Goal: Transaction & Acquisition: Purchase product/service

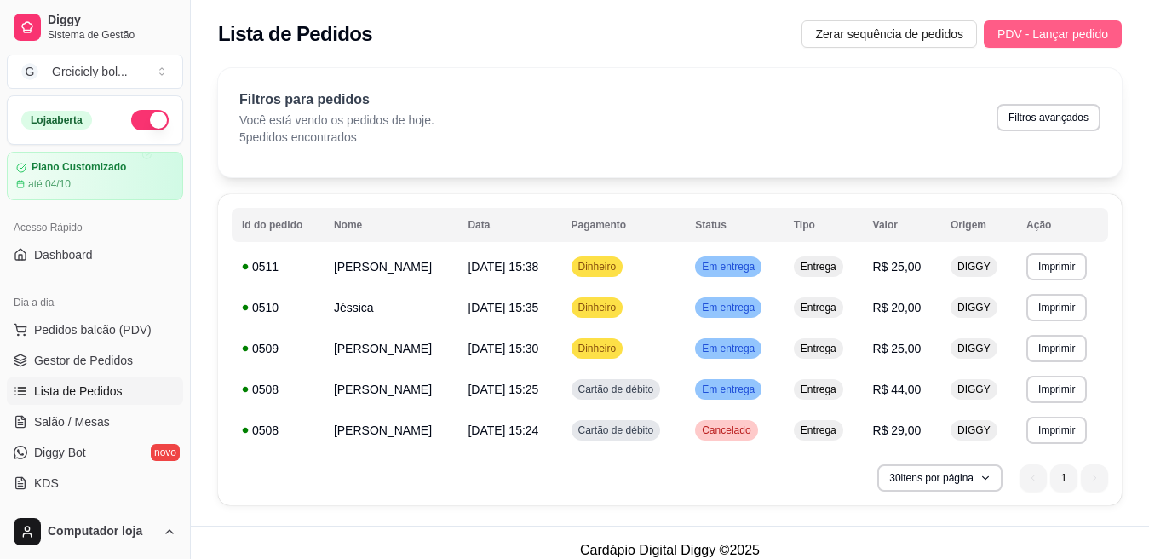
click at [1075, 29] on span "PDV - Lançar pedido" at bounding box center [1052, 34] width 111 height 19
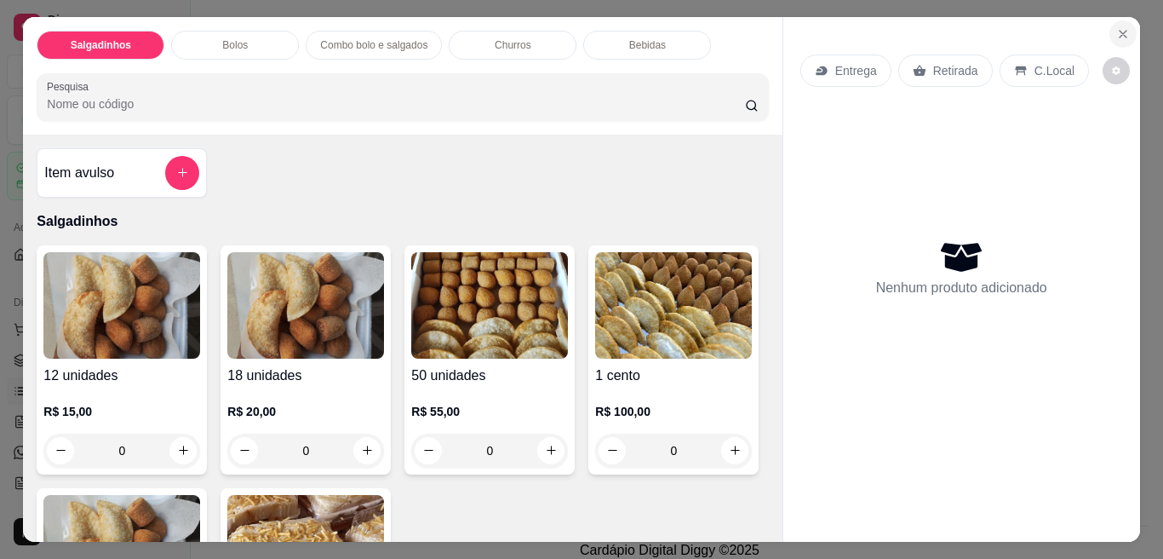
click at [1116, 27] on icon "Close" at bounding box center [1123, 34] width 14 height 14
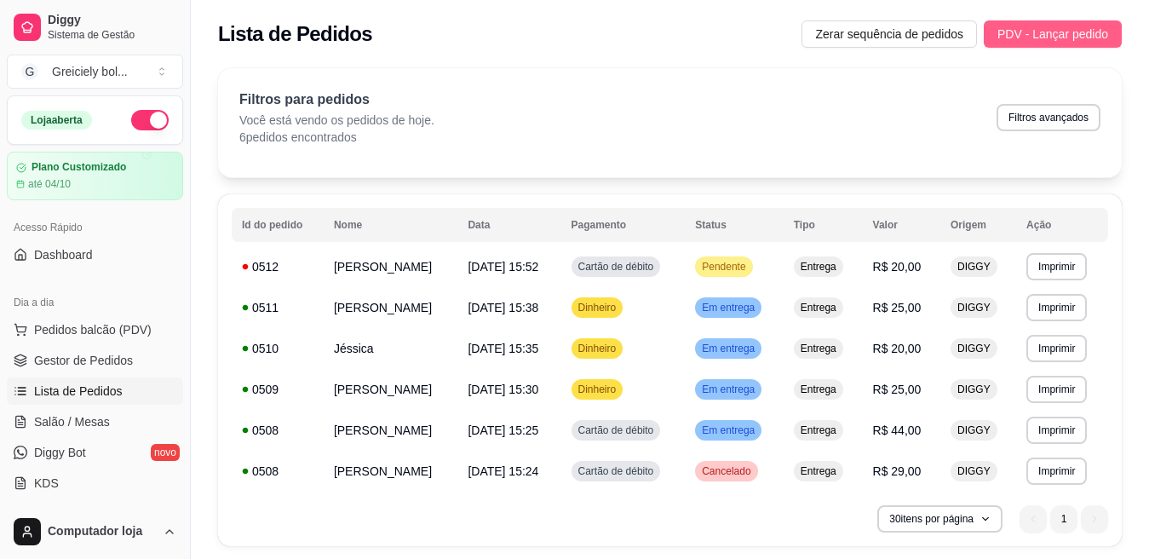
click at [1085, 34] on span "PDV - Lançar pedido" at bounding box center [1052, 34] width 111 height 19
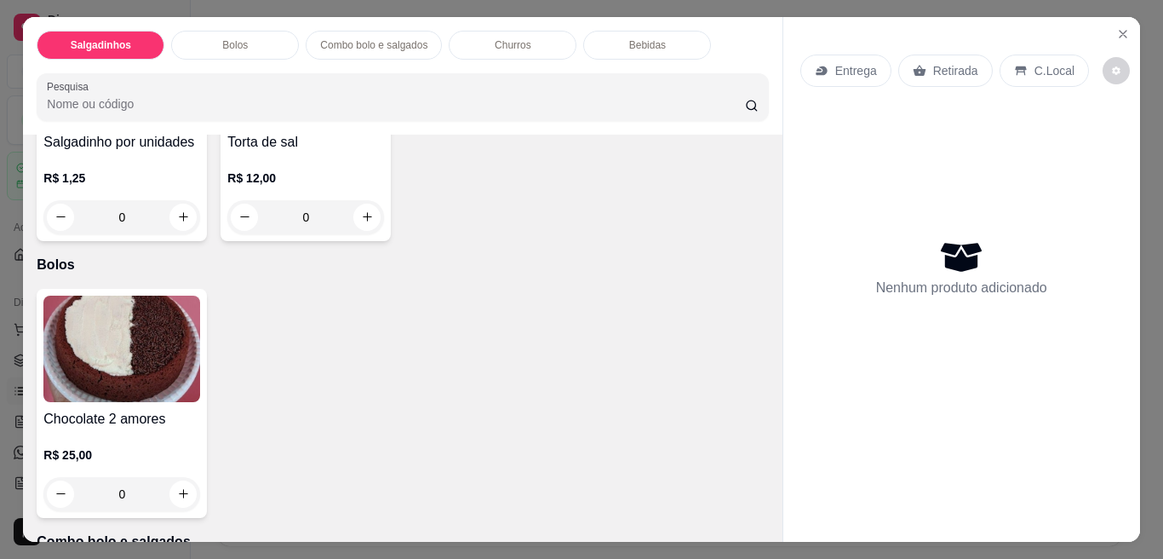
scroll to position [524, 0]
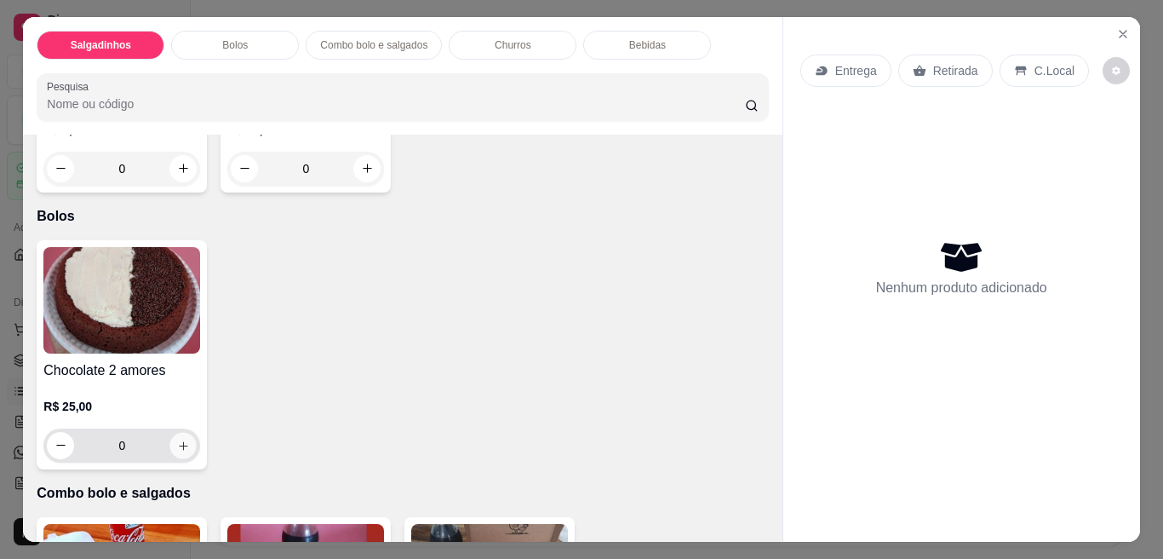
click at [177, 443] on icon "increase-product-quantity" at bounding box center [183, 444] width 13 height 13
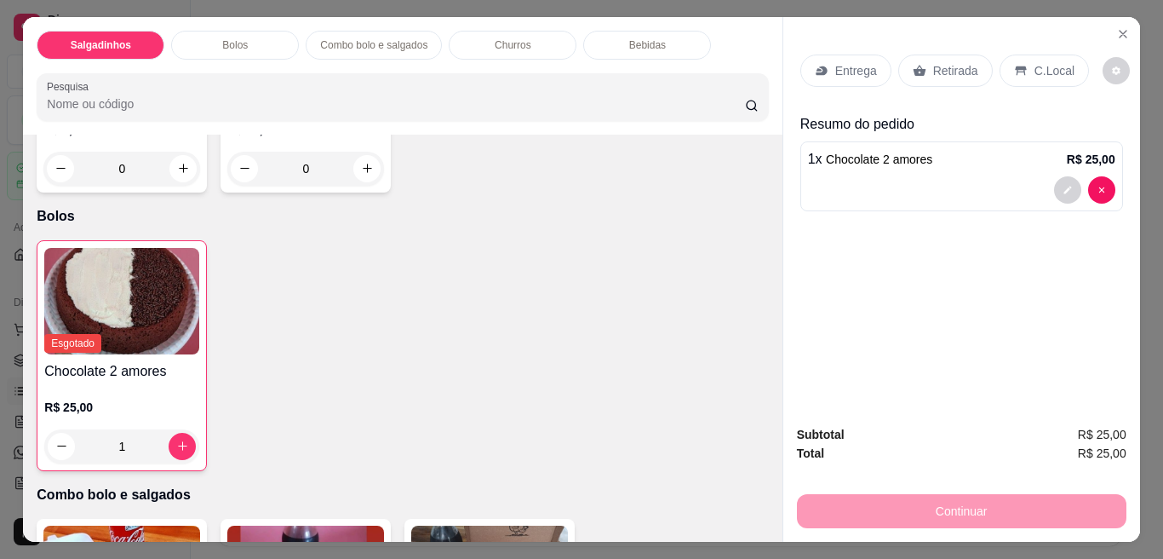
click at [949, 495] on div "Continuar" at bounding box center [961, 509] width 329 height 38
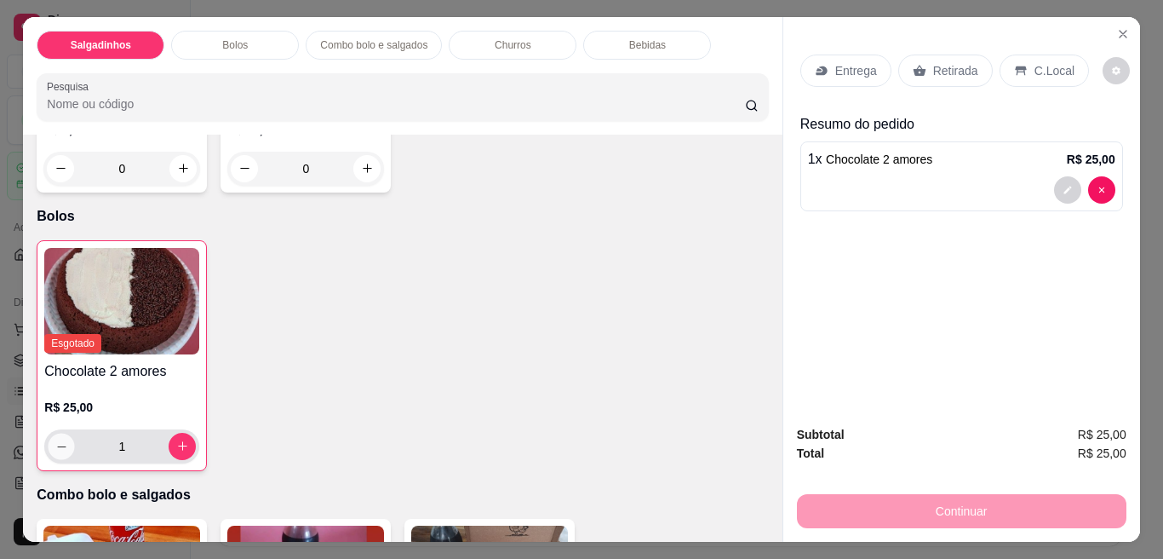
click at [55, 439] on icon "decrease-product-quantity" at bounding box center [61, 445] width 13 height 13
type input "0"
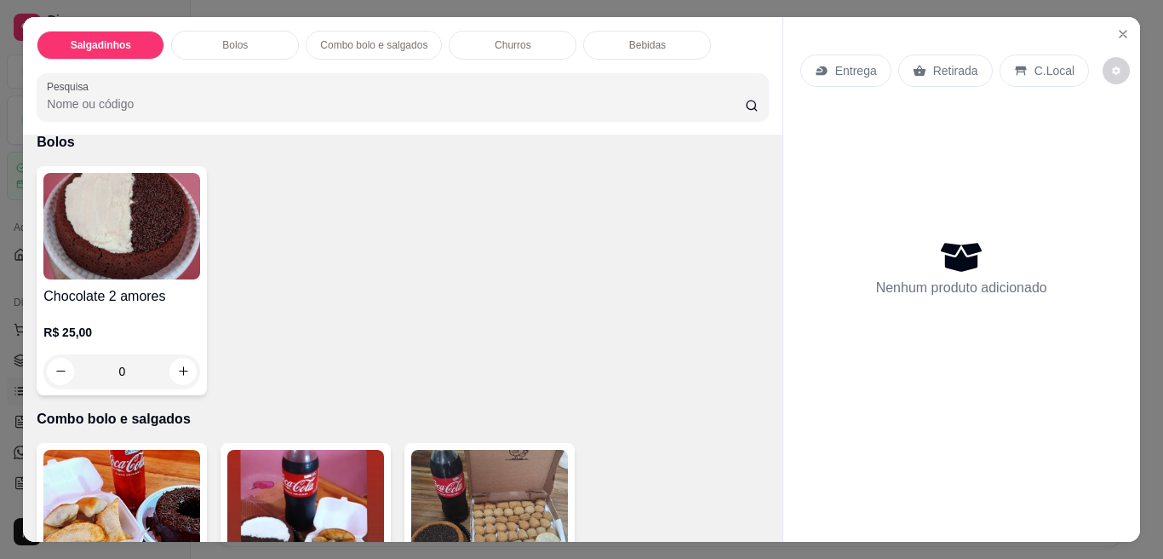
scroll to position [633, 0]
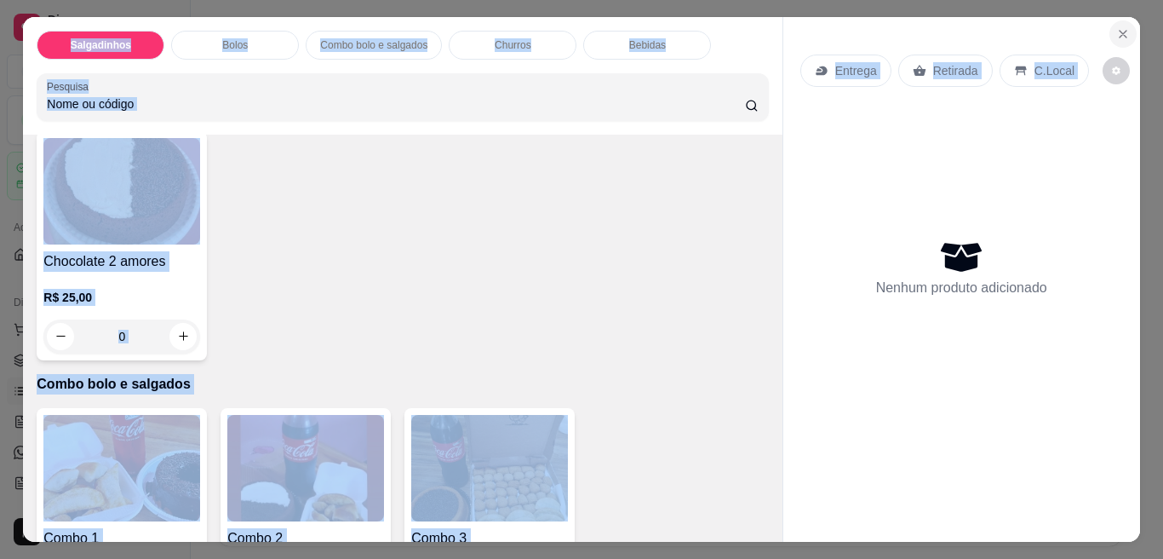
drag, startPoint x: 1125, startPoint y: 15, endPoint x: 1108, endPoint y: 27, distance: 20.8
click at [1108, 27] on section "Salgadinhos Bolos Combo bolo e salgados Churros Bebidas Pesquisa Item avulso Sa…" at bounding box center [581, 279] width 1116 height 525
click at [1109, 27] on button "Close" at bounding box center [1122, 33] width 27 height 27
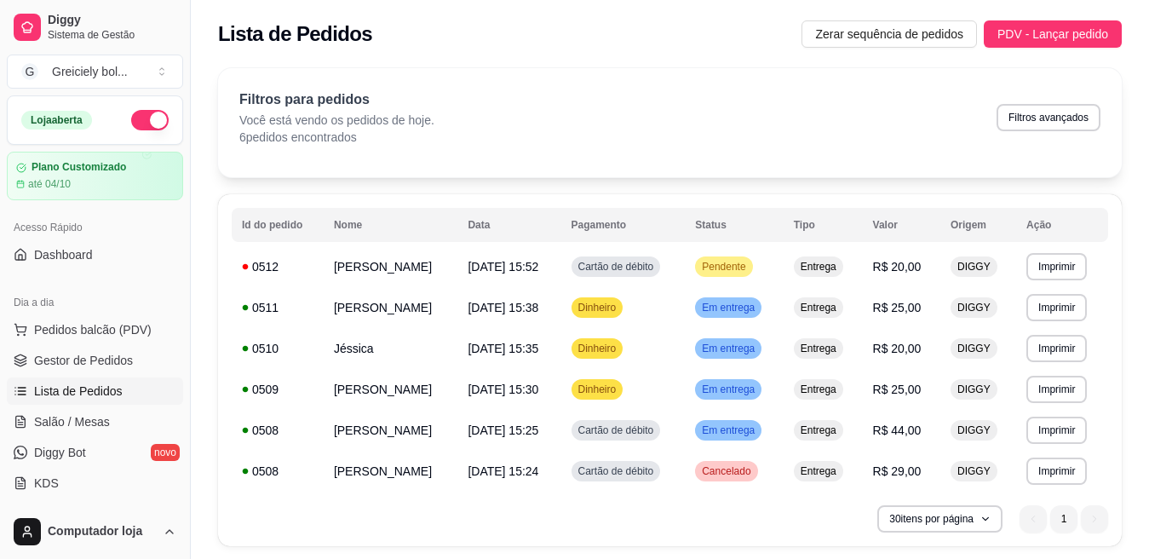
click at [1108, 27] on button "PDV - Lançar pedido" at bounding box center [1052, 33] width 138 height 27
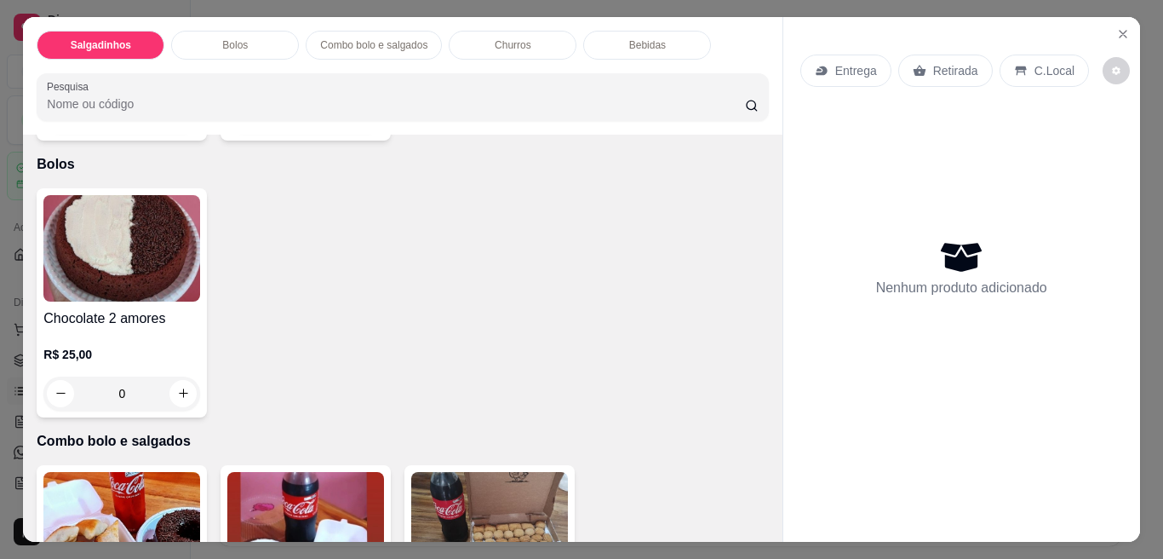
scroll to position [599, 0]
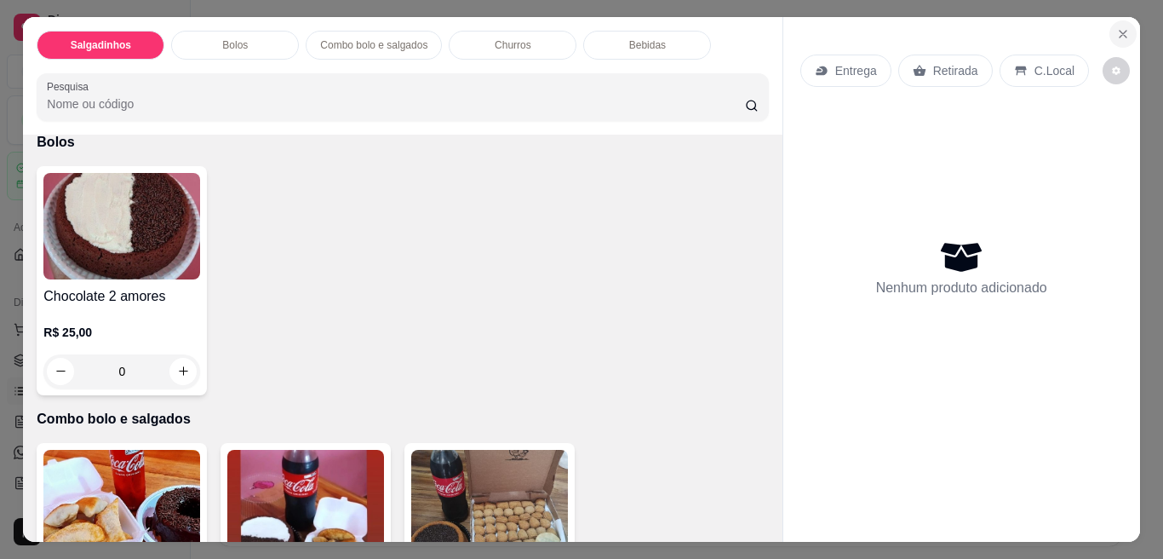
click at [1116, 20] on button "Close" at bounding box center [1122, 33] width 27 height 27
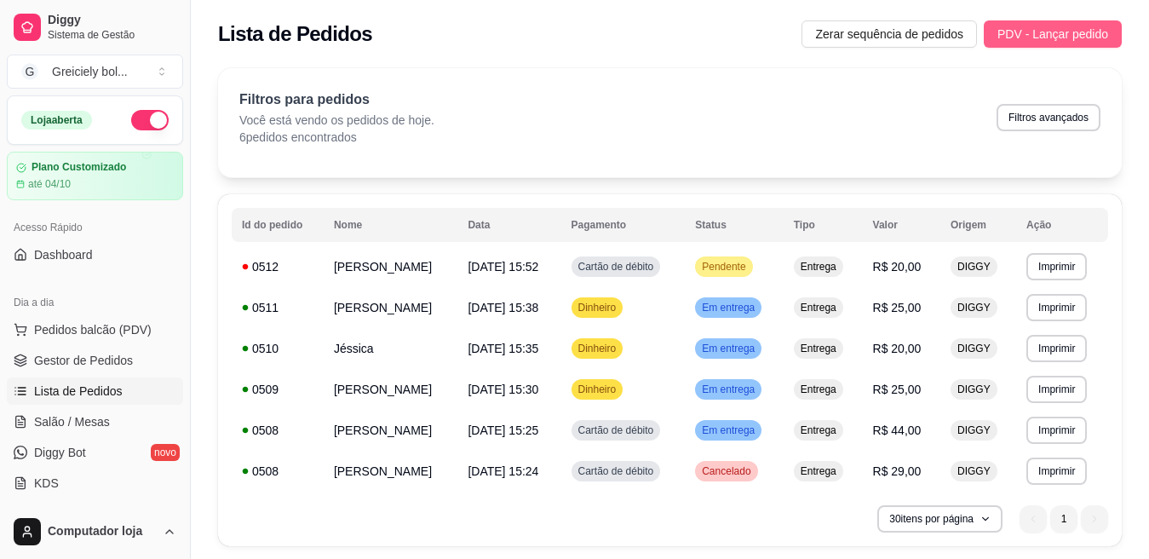
click at [1074, 31] on span "PDV - Lançar pedido" at bounding box center [1052, 34] width 111 height 19
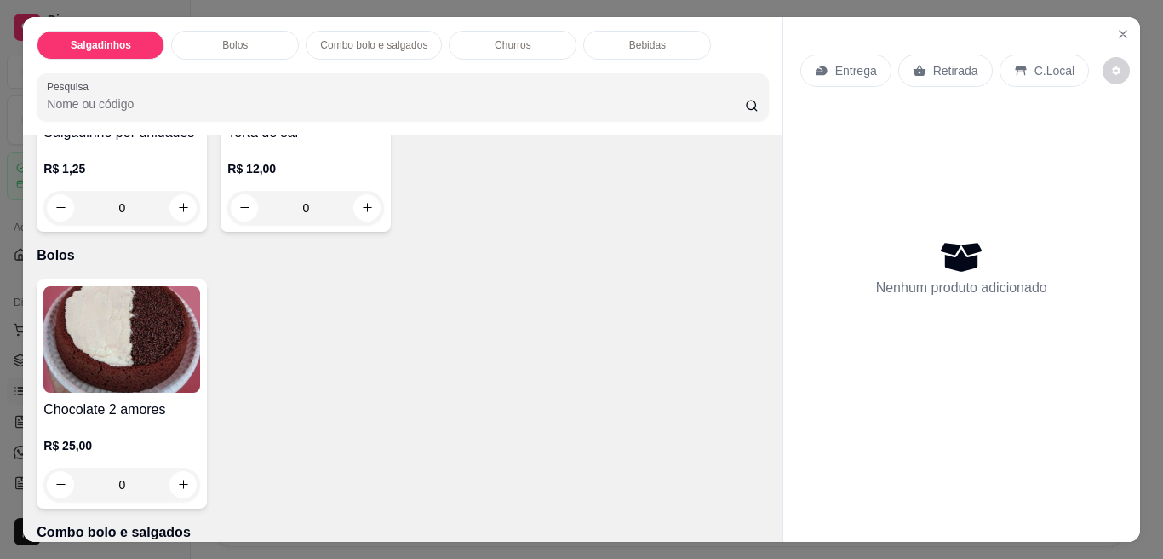
scroll to position [494, 0]
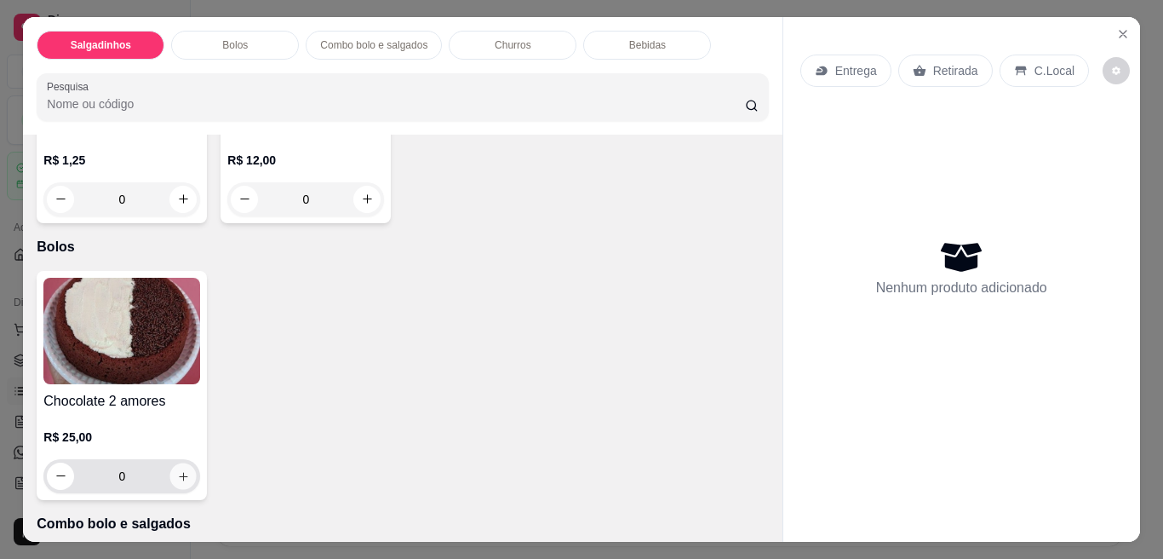
click at [179, 472] on icon "increase-product-quantity" at bounding box center [183, 476] width 9 height 9
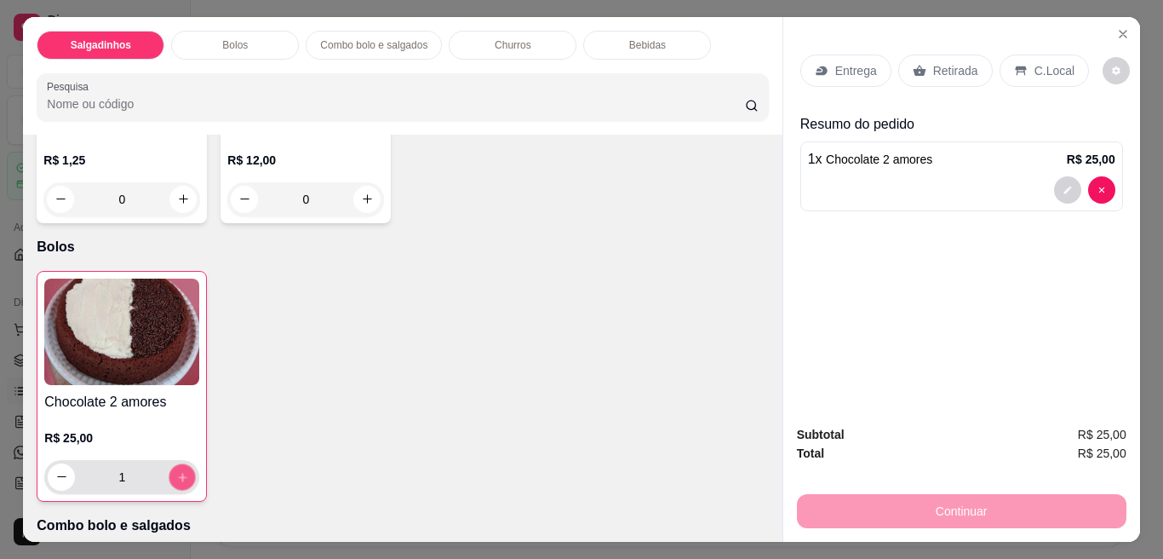
click at [176, 470] on icon "increase-product-quantity" at bounding box center [182, 476] width 13 height 13
type input "2"
click at [176, 470] on icon "increase-product-quantity" at bounding box center [182, 476] width 13 height 13
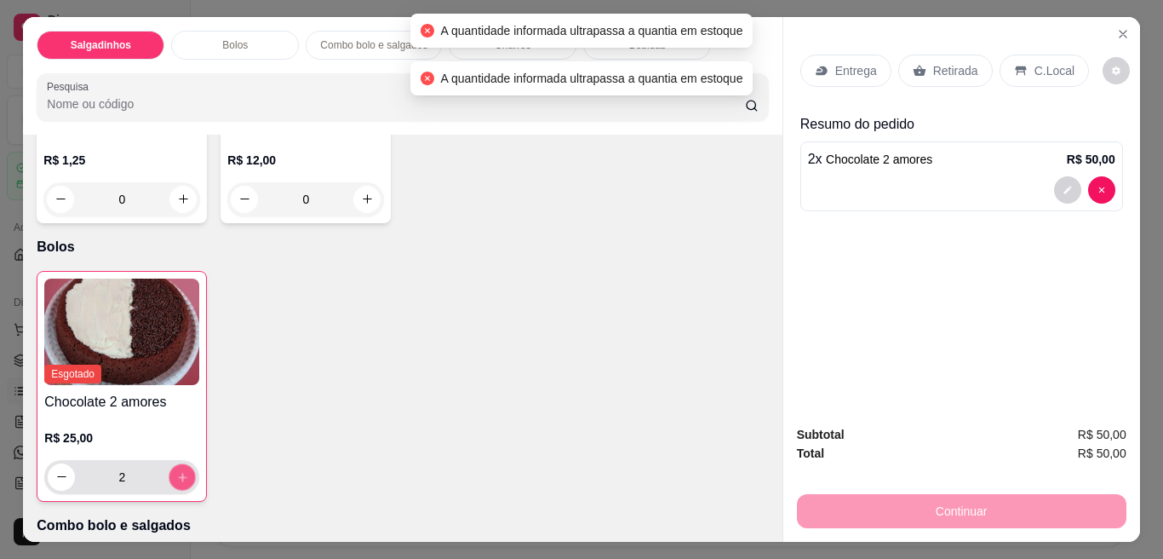
click at [176, 470] on icon "increase-product-quantity" at bounding box center [182, 476] width 13 height 13
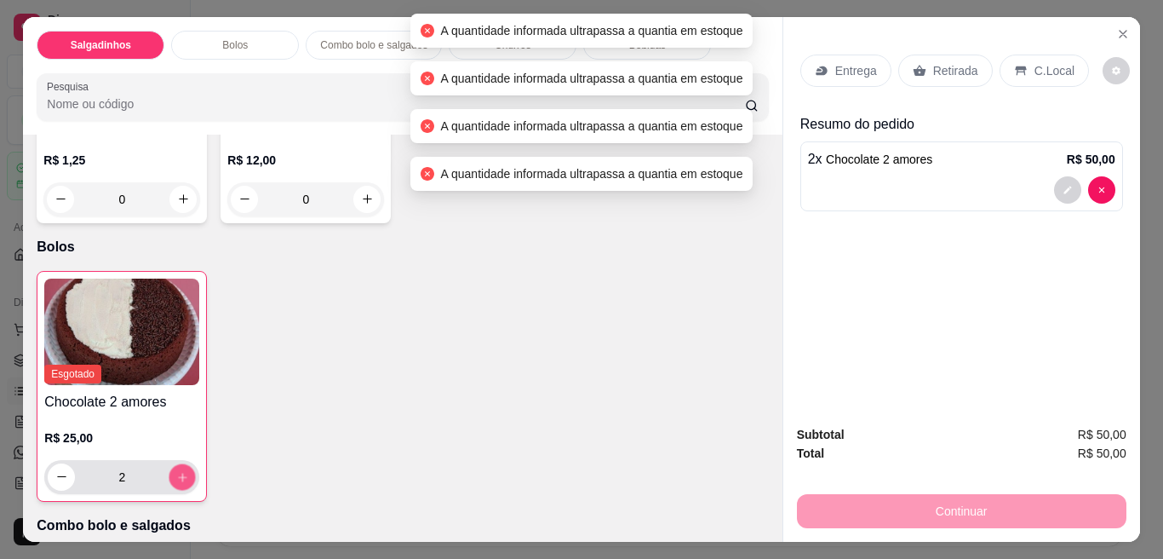
click at [176, 470] on icon "increase-product-quantity" at bounding box center [182, 476] width 13 height 13
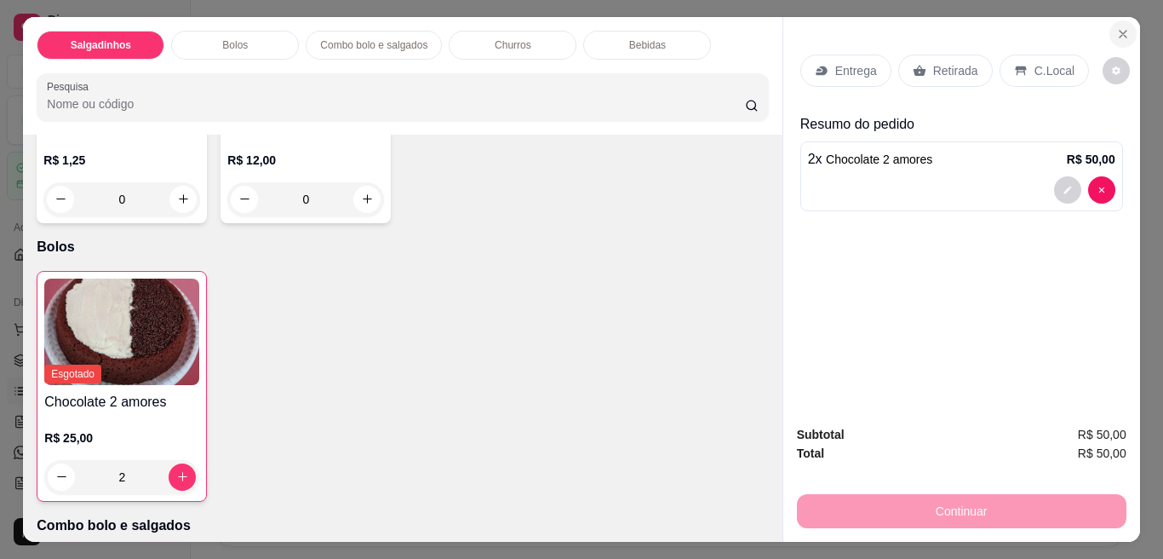
click at [1118, 27] on icon "Close" at bounding box center [1123, 34] width 14 height 14
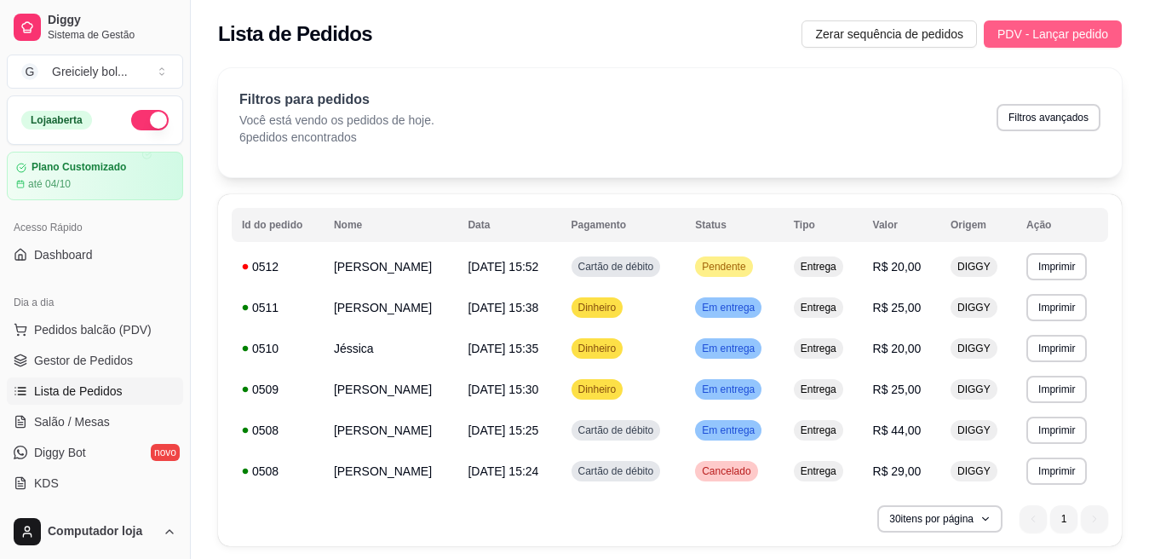
click at [1051, 27] on span "PDV - Lançar pedido" at bounding box center [1052, 34] width 111 height 19
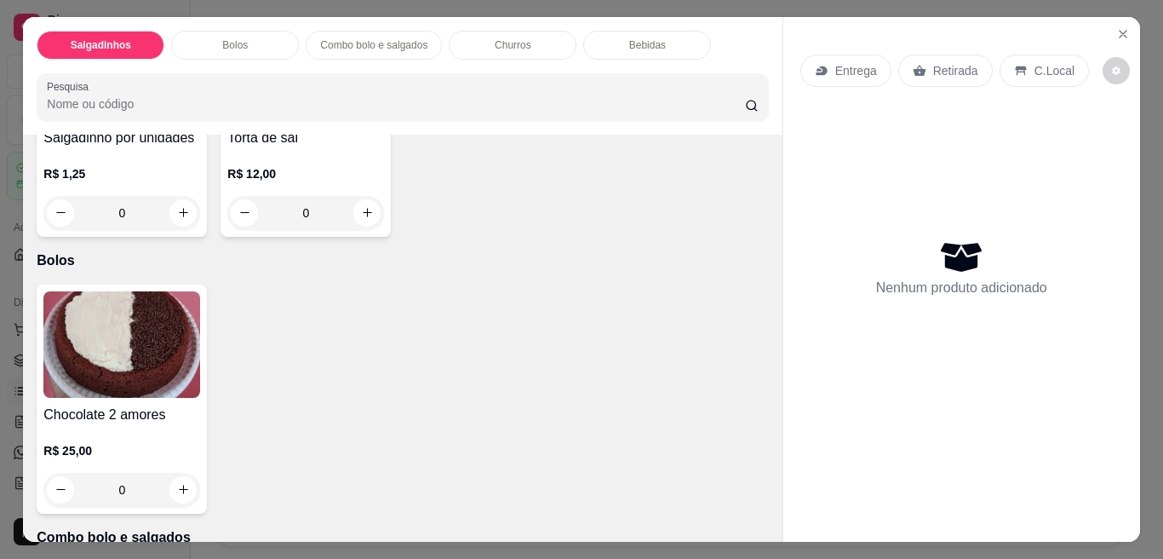
scroll to position [484, 0]
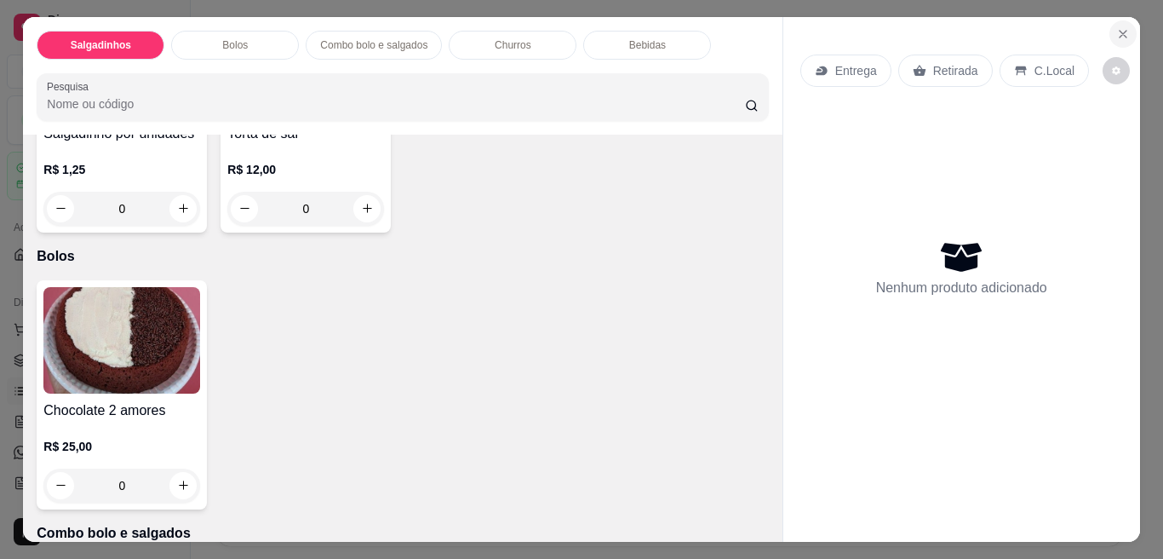
click at [1119, 27] on icon "Close" at bounding box center [1123, 34] width 14 height 14
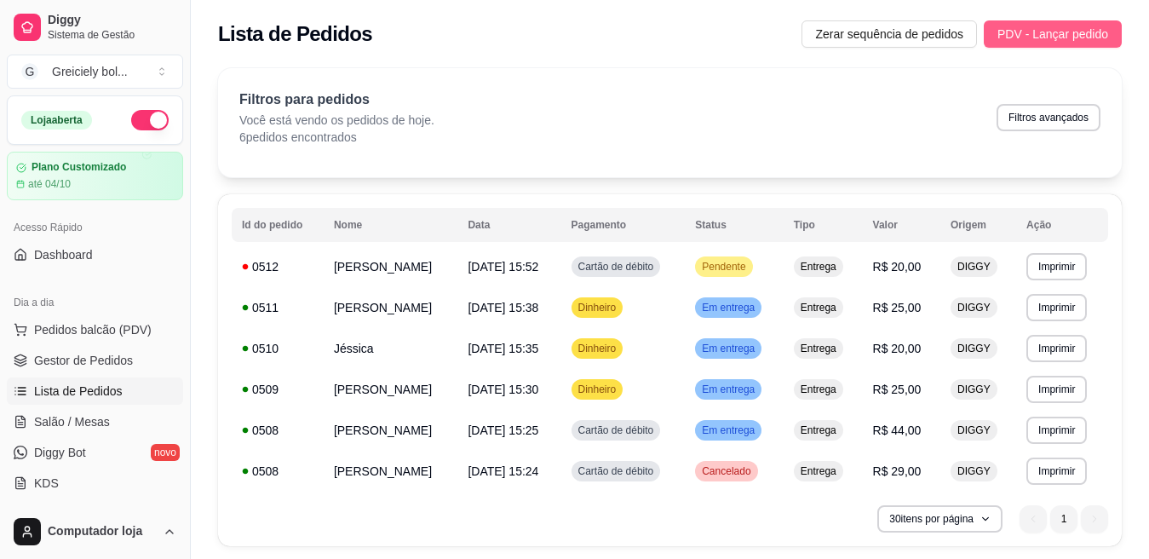
click at [1045, 24] on button "PDV - Lançar pedido" at bounding box center [1052, 33] width 138 height 27
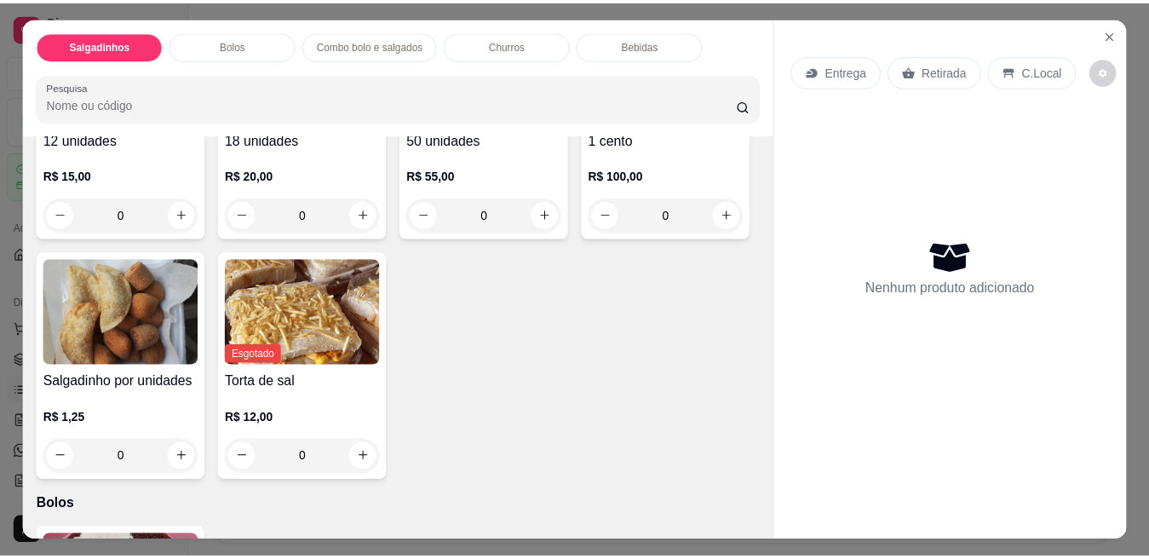
scroll to position [209, 0]
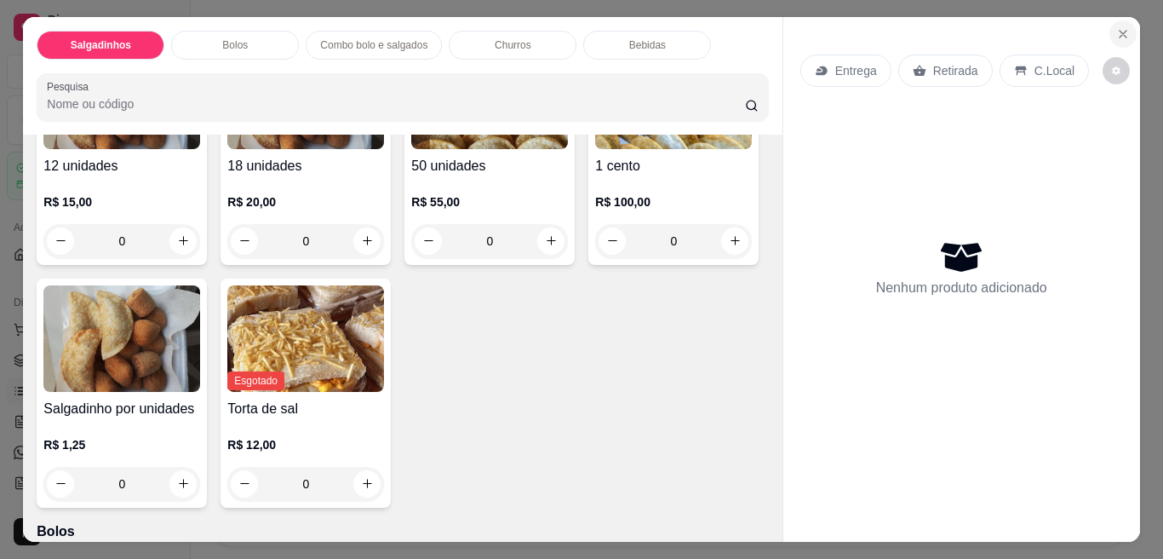
click at [1109, 33] on button "Close" at bounding box center [1122, 33] width 27 height 27
click at [1105, 33] on span "PDV - Lançar pedido" at bounding box center [1052, 34] width 111 height 19
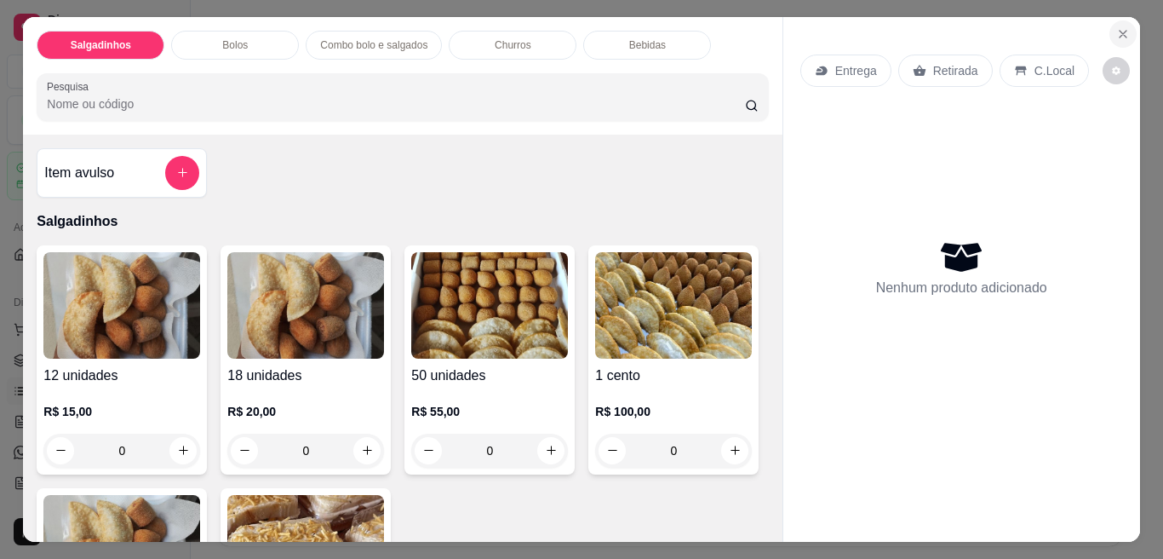
click at [1116, 27] on icon "Close" at bounding box center [1123, 34] width 14 height 14
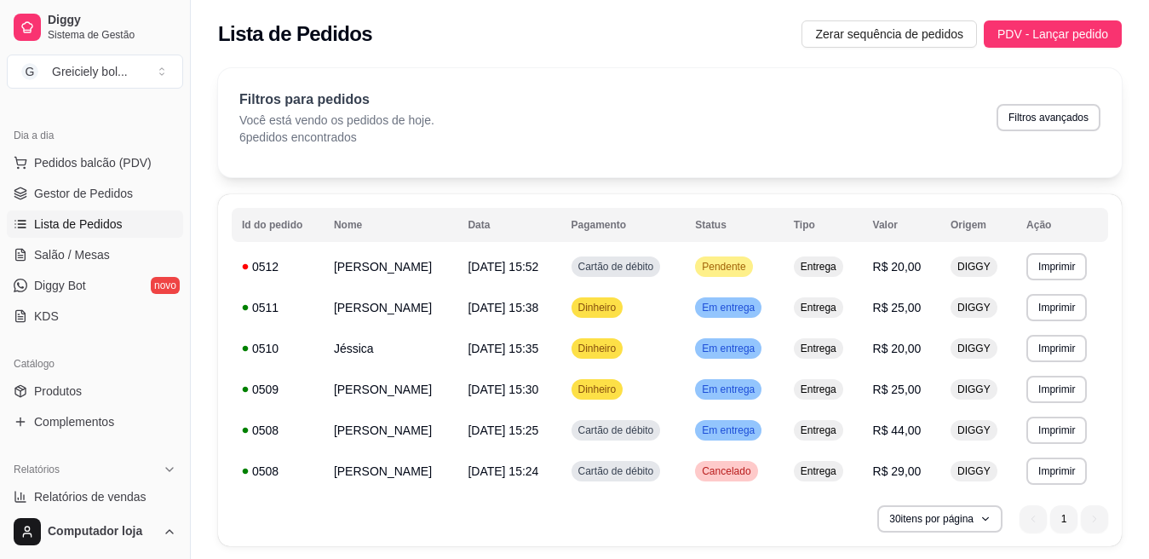
scroll to position [171, 0]
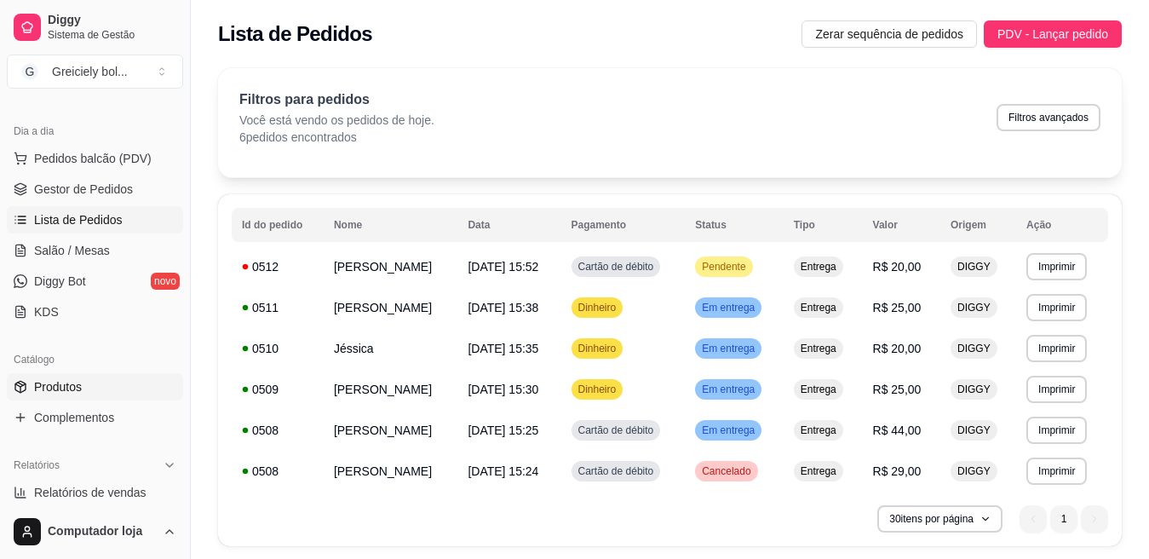
click at [60, 392] on span "Produtos" at bounding box center [58, 386] width 48 height 17
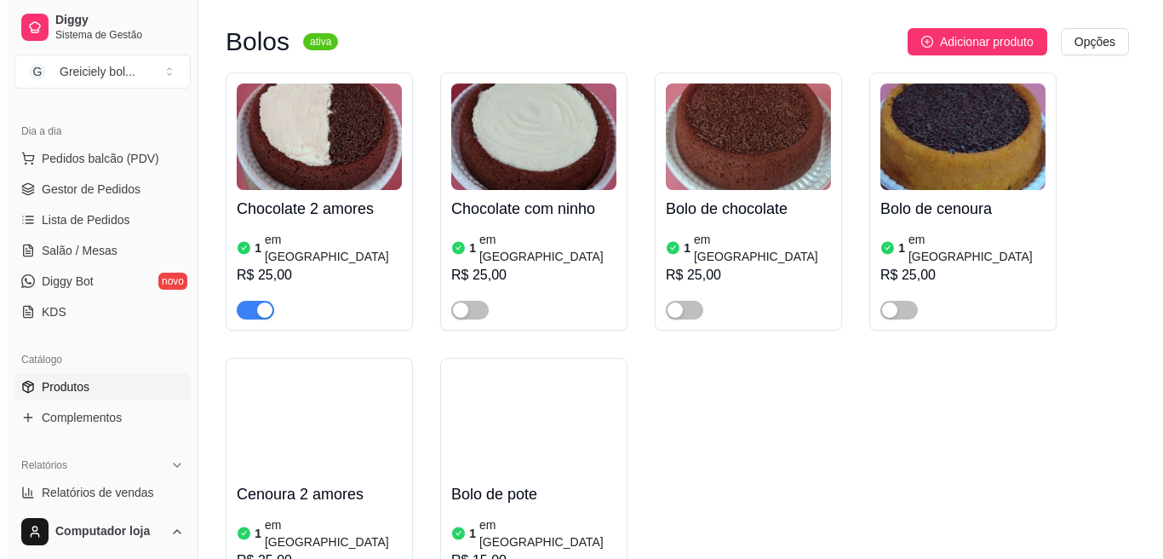
scroll to position [752, 0]
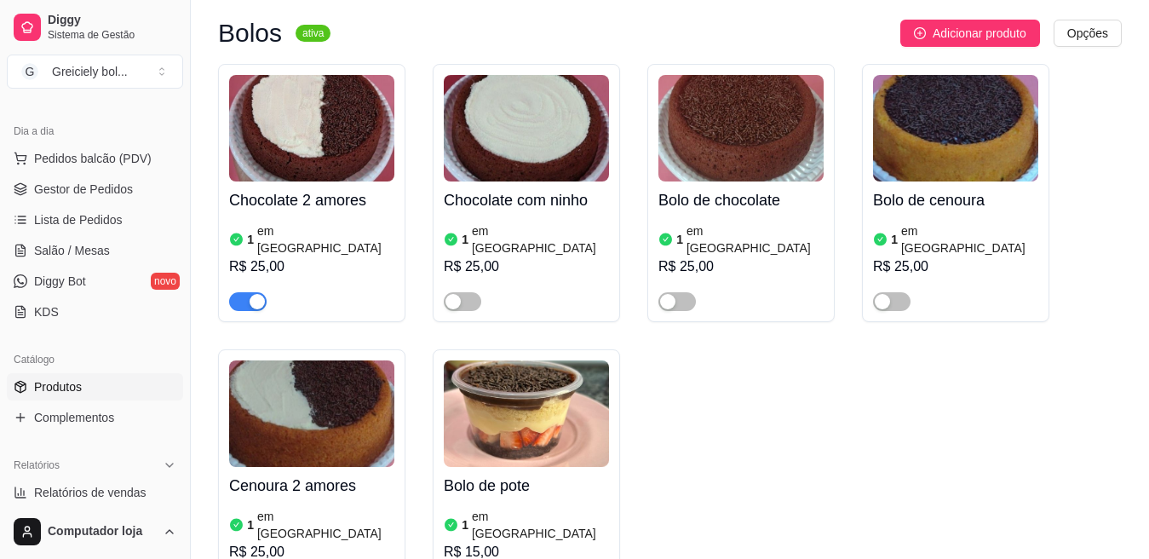
click at [278, 202] on div "Chocolate 2 amores 1 em estoque R$ 25,00" at bounding box center [311, 245] width 165 height 129
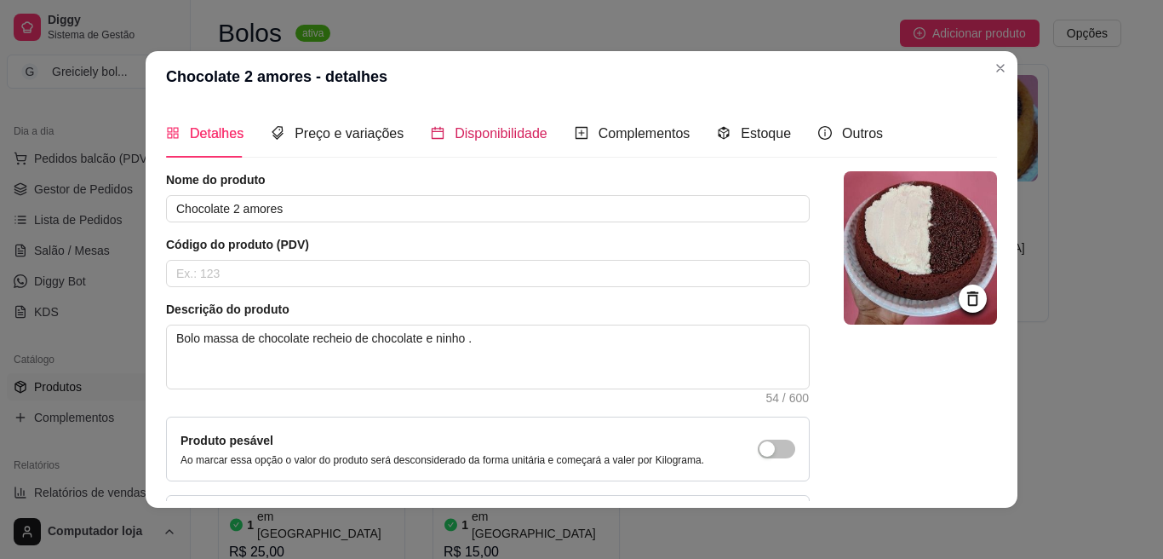
click at [497, 126] on span "Disponibilidade" at bounding box center [501, 133] width 93 height 14
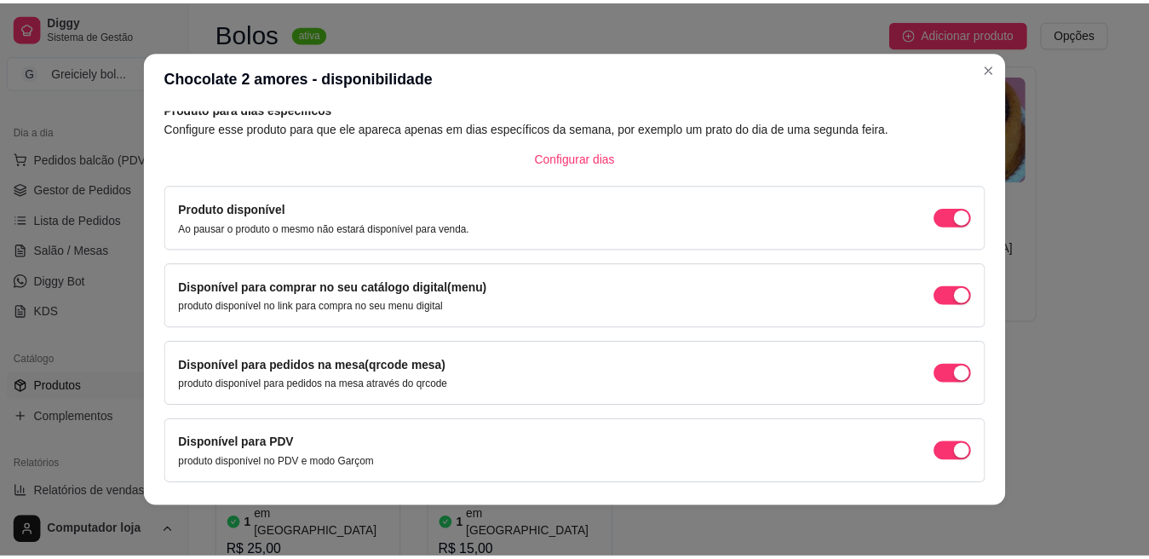
scroll to position [141, 0]
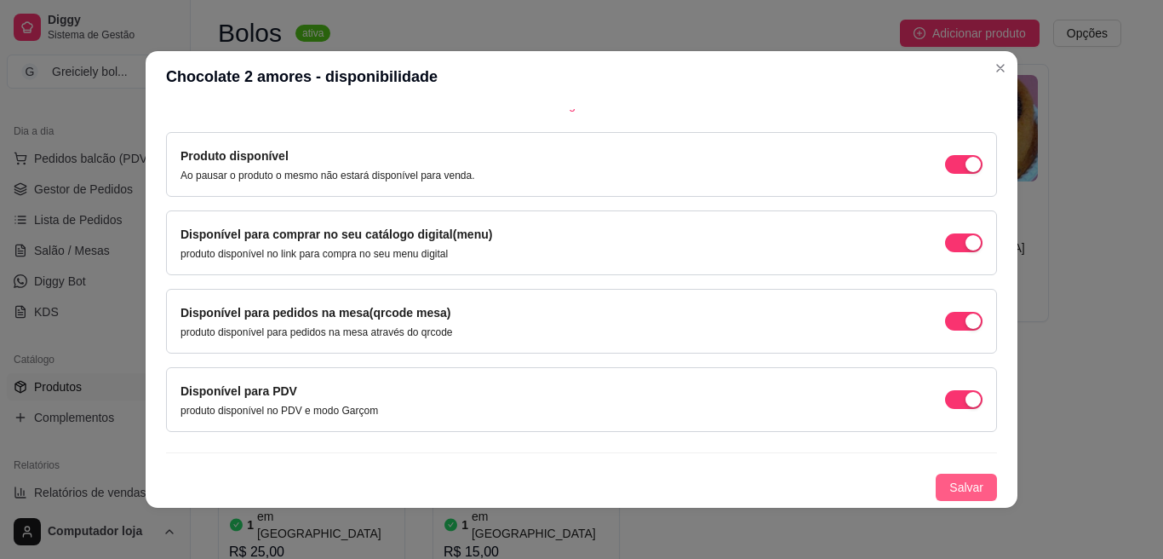
click at [949, 485] on span "Salvar" at bounding box center [966, 487] width 34 height 19
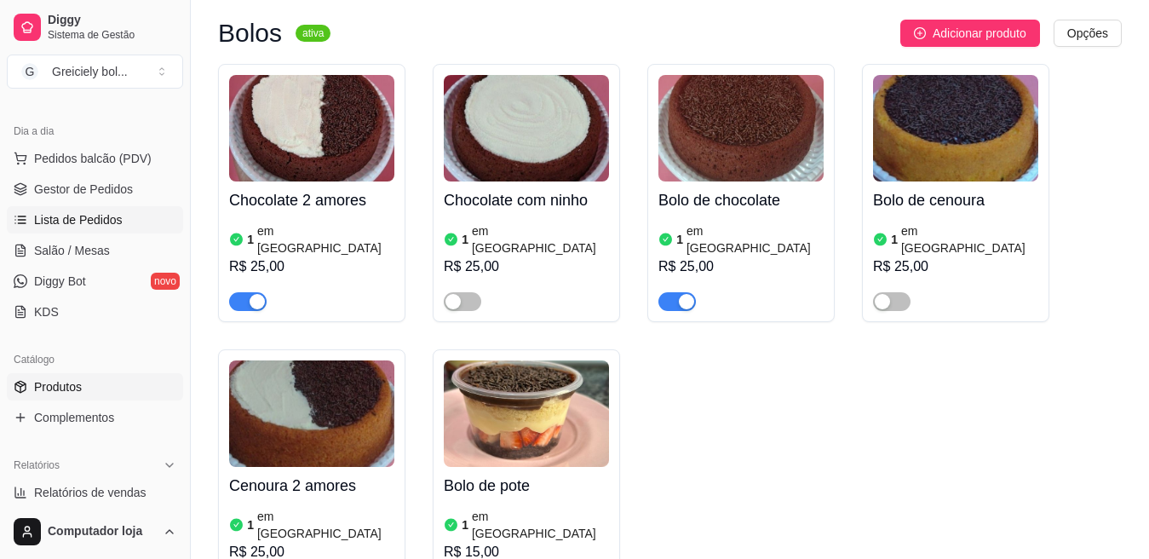
click at [105, 218] on span "Lista de Pedidos" at bounding box center [78, 219] width 89 height 17
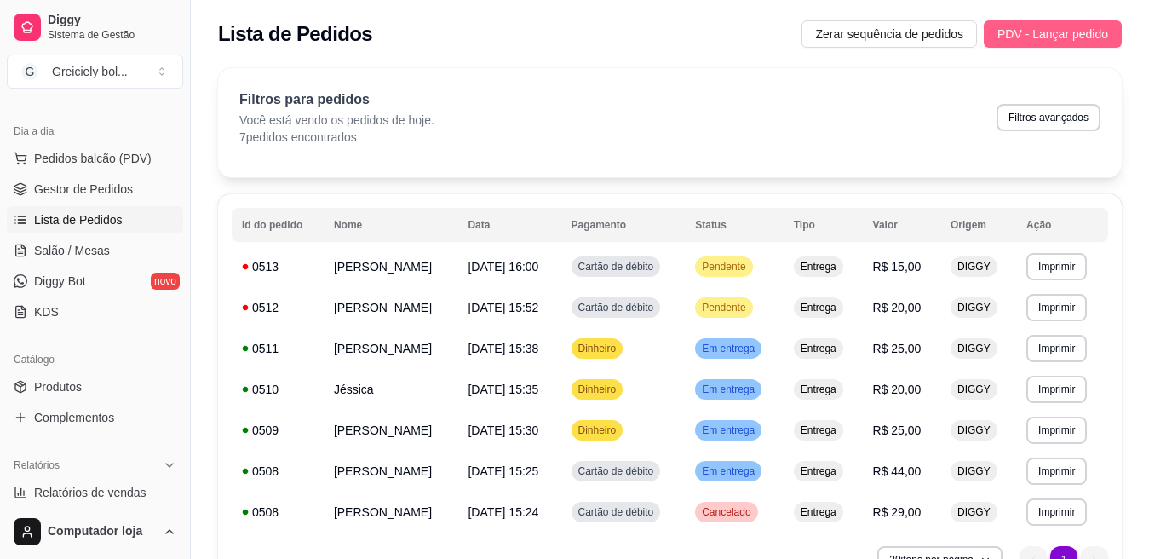
click at [1035, 35] on span "PDV - Lançar pedido" at bounding box center [1052, 34] width 111 height 19
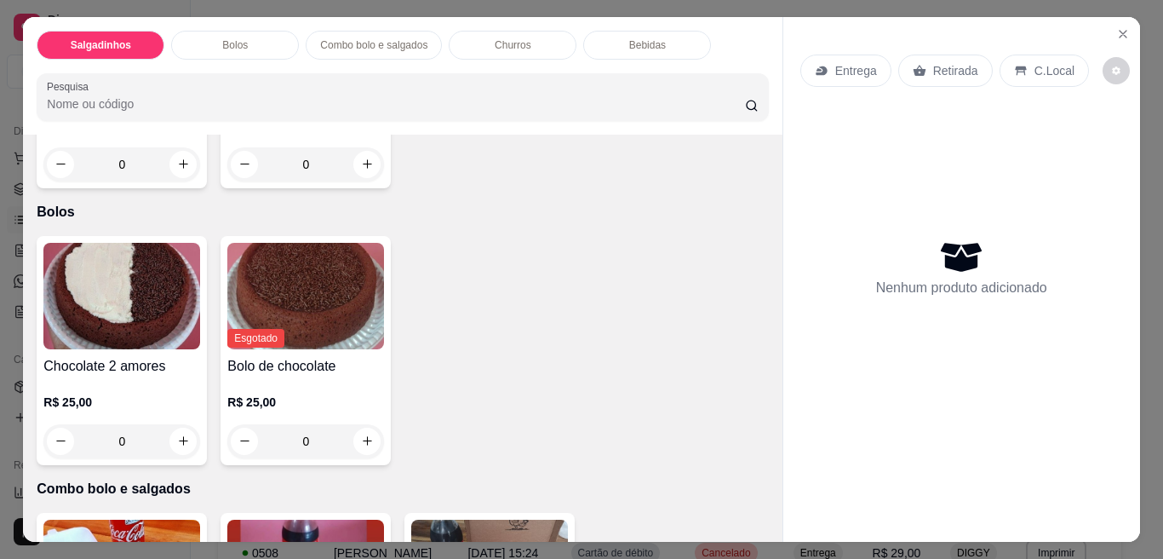
scroll to position [532, 0]
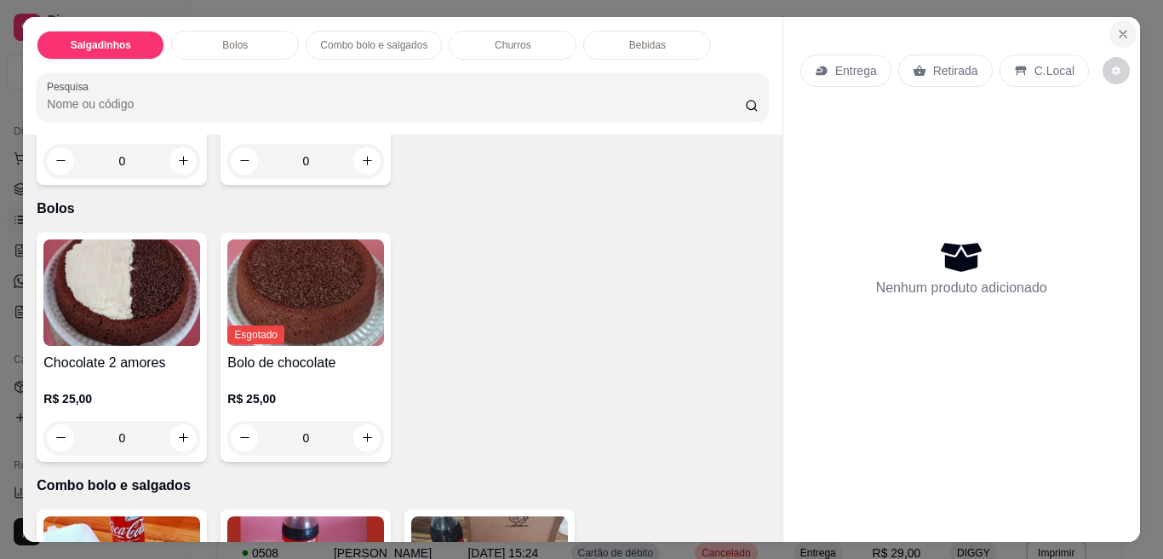
click at [1116, 27] on icon "Close" at bounding box center [1123, 34] width 14 height 14
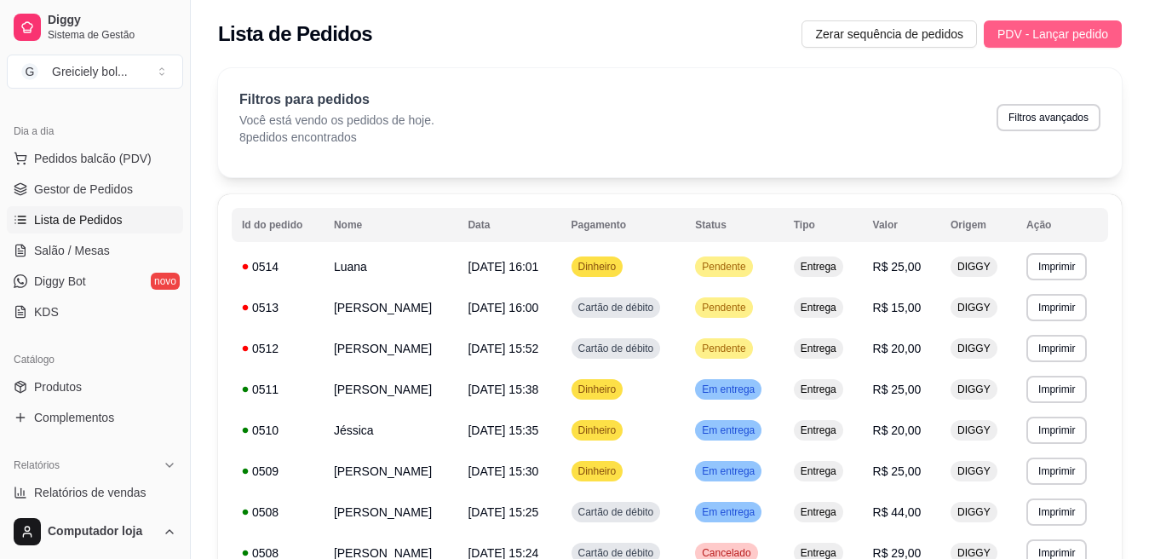
click at [1057, 42] on span "PDV - Lançar pedido" at bounding box center [1052, 34] width 111 height 19
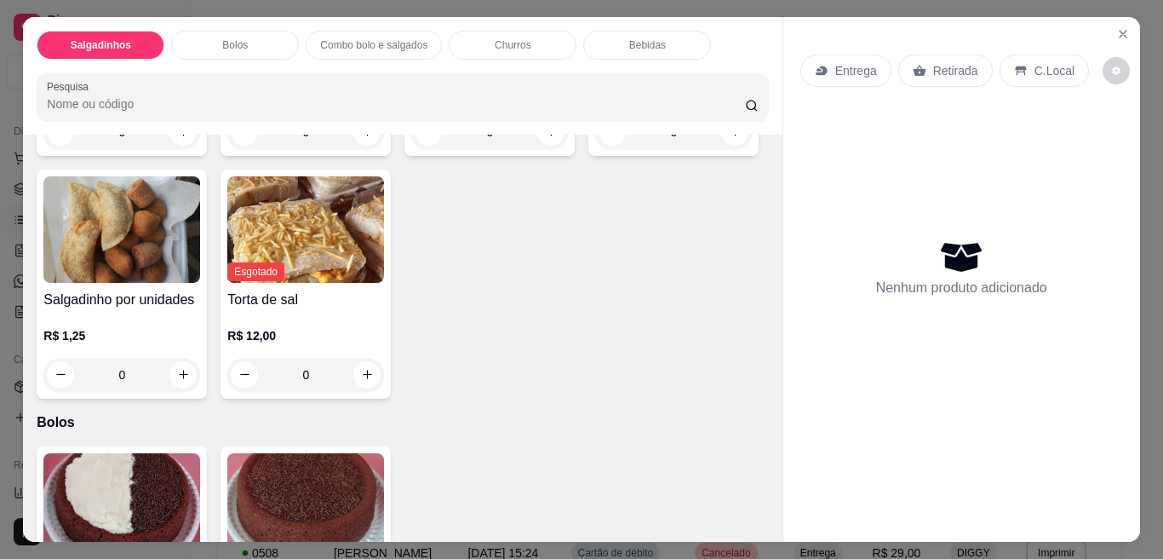
scroll to position [324, 0]
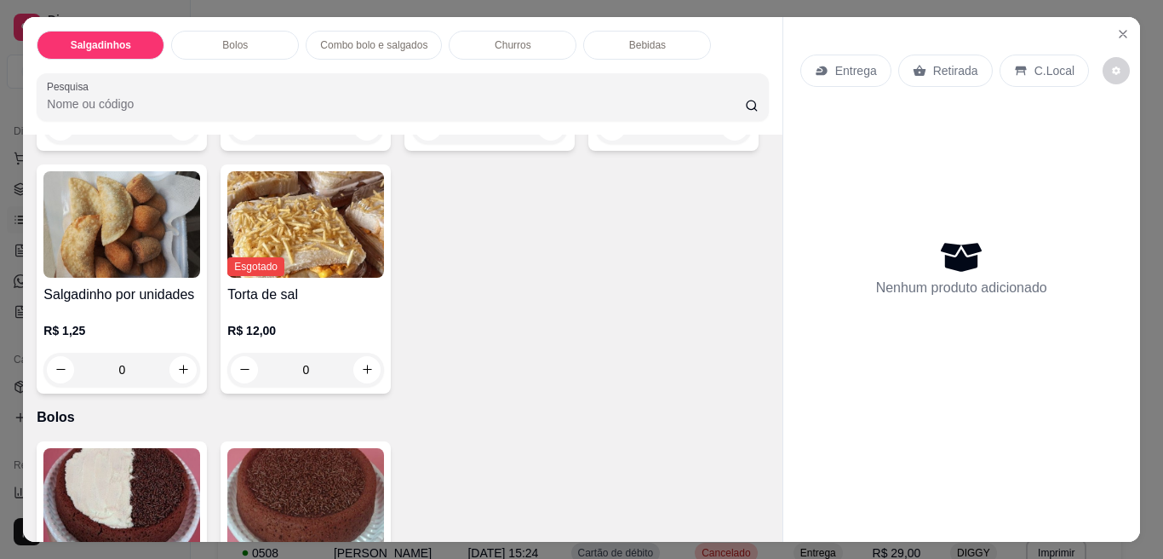
drag, startPoint x: 758, startPoint y: 240, endPoint x: 762, endPoint y: 264, distance: 24.2
click at [762, 264] on div "Item avulso Salgadinhos 12 unidades R$ 15,00 0 18 unidades R$ 20,00 0 50 unidad…" at bounding box center [402, 339] width 759 height 408
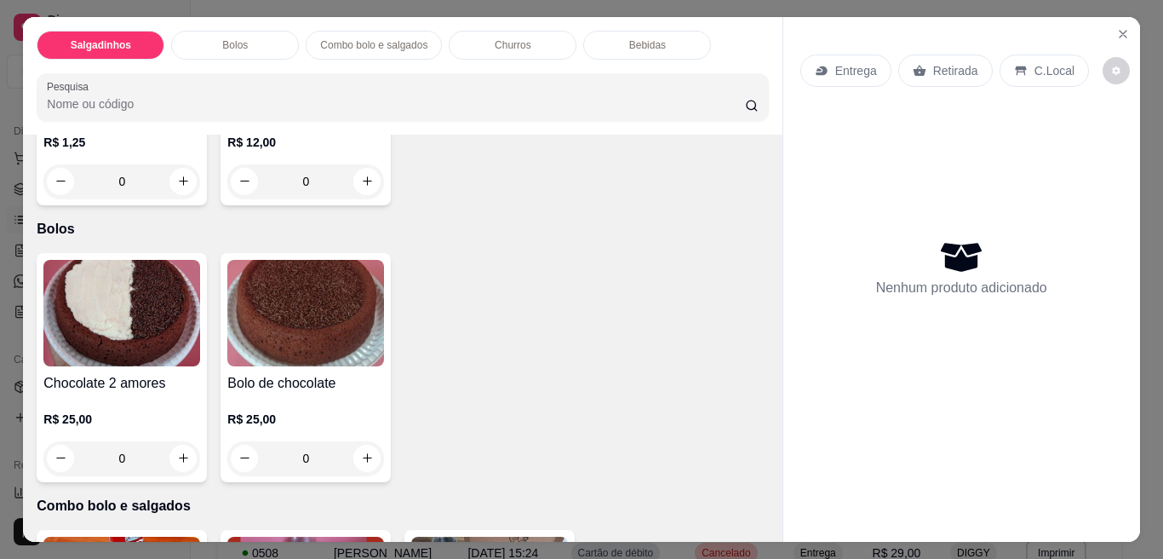
scroll to position [520, 0]
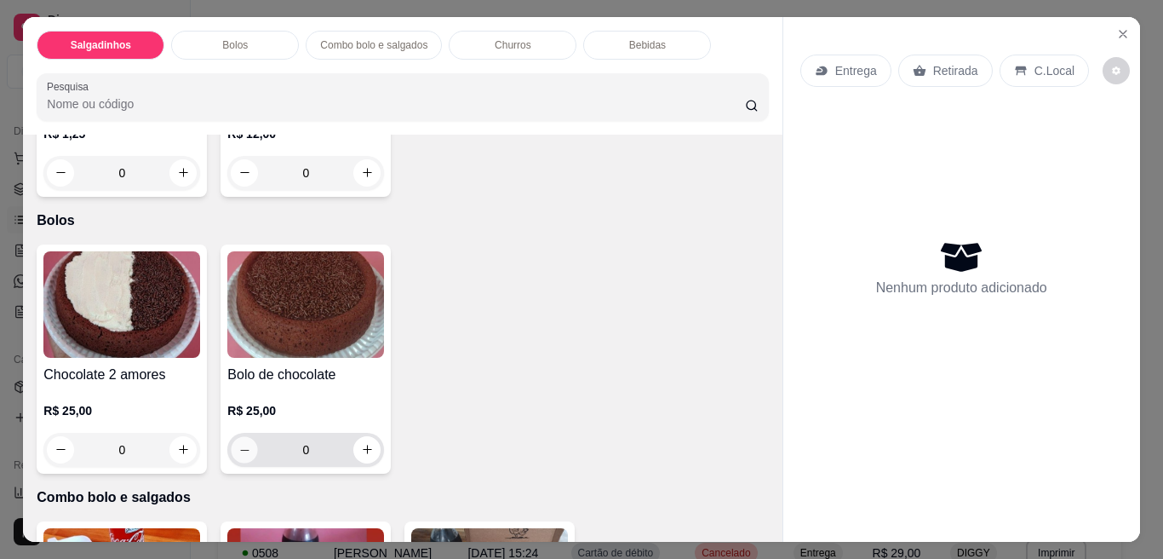
click at [238, 447] on icon "decrease-product-quantity" at bounding box center [244, 449] width 13 height 13
click at [383, 438] on div "Bolo de chocolate R$ 25,00 0" at bounding box center [306, 358] width 170 height 229
click at [361, 446] on icon "increase-product-quantity" at bounding box center [367, 449] width 13 height 13
type input "1"
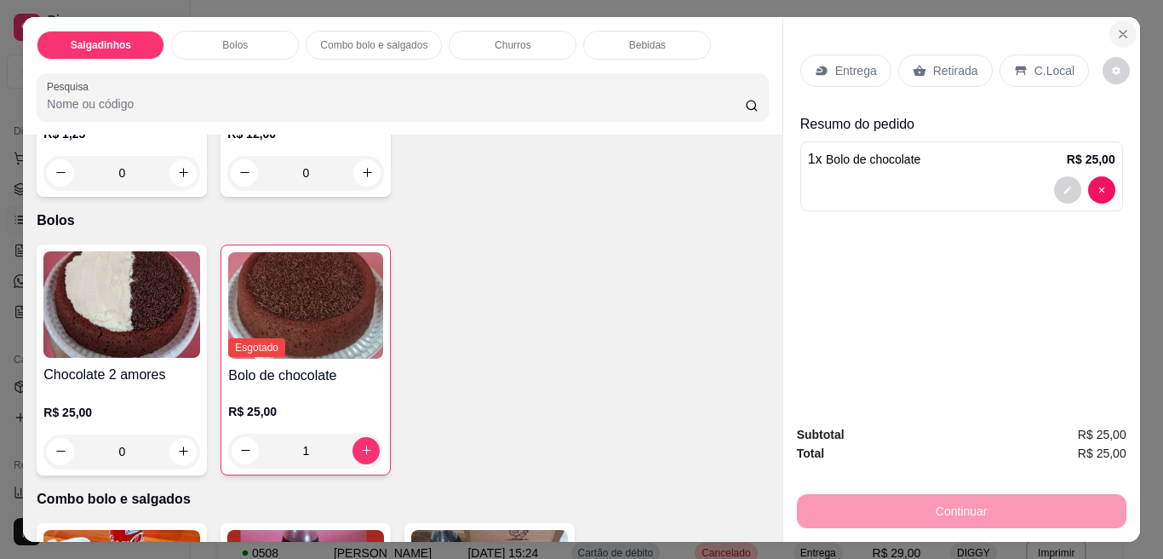
click at [1116, 27] on icon "Close" at bounding box center [1123, 34] width 14 height 14
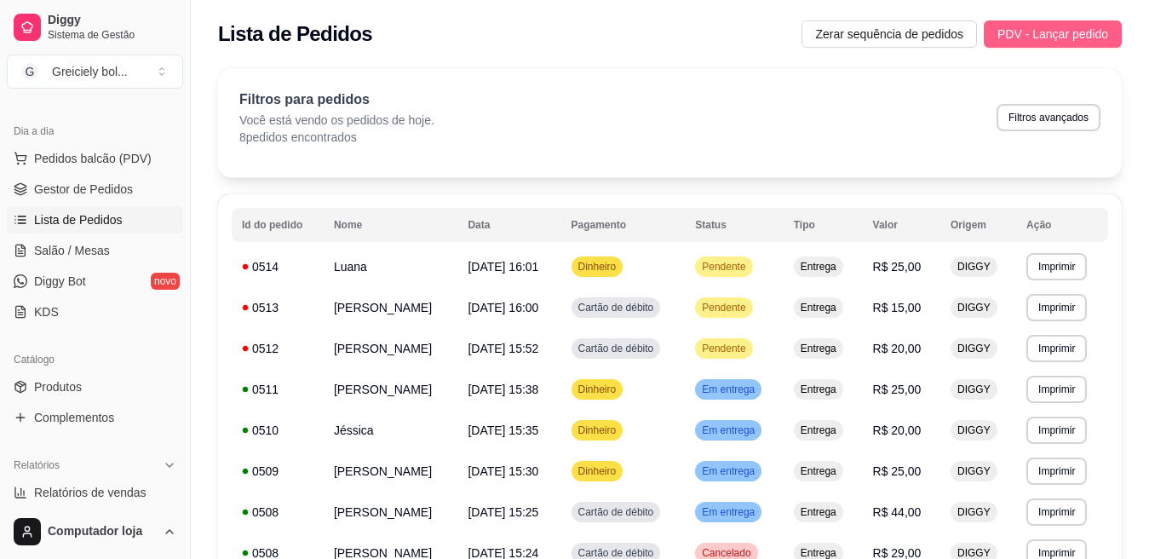
click at [1039, 29] on span "PDV - Lançar pedido" at bounding box center [1052, 34] width 111 height 19
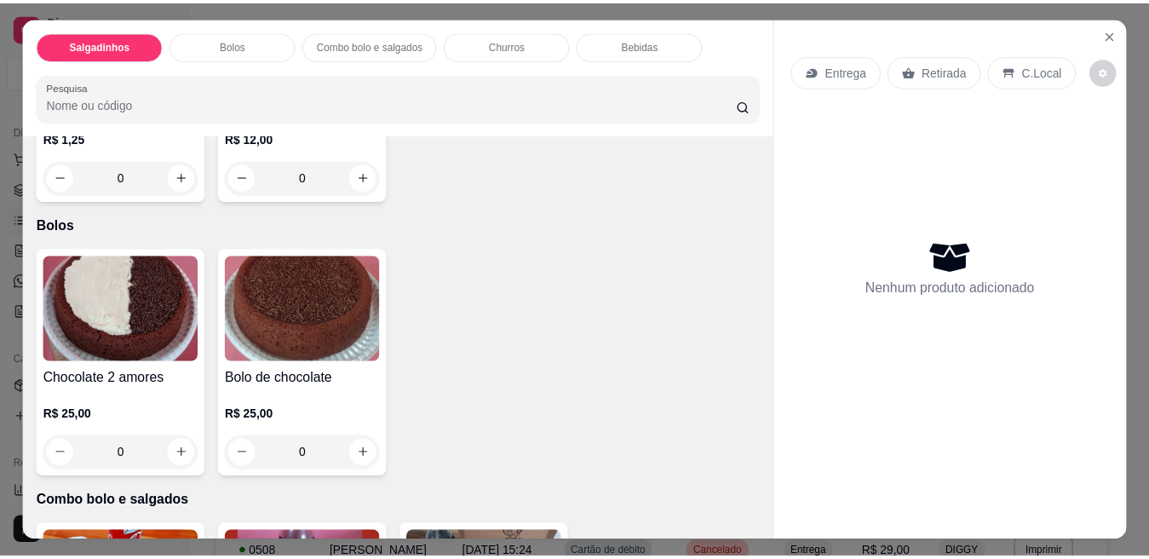
scroll to position [519, 0]
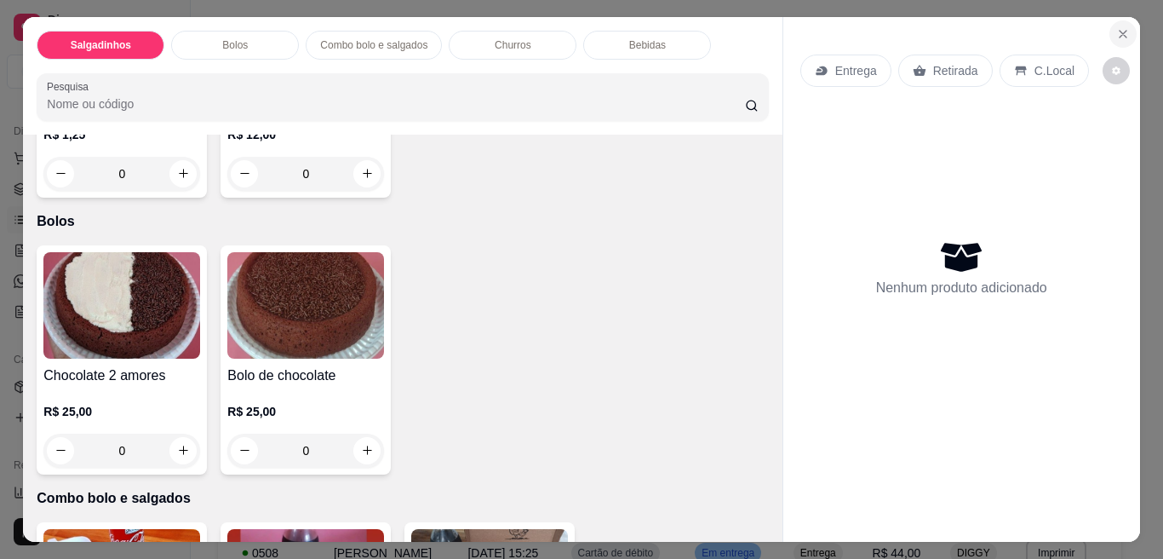
click at [1113, 20] on button "Close" at bounding box center [1122, 33] width 27 height 27
